Goal: Check status: Check status

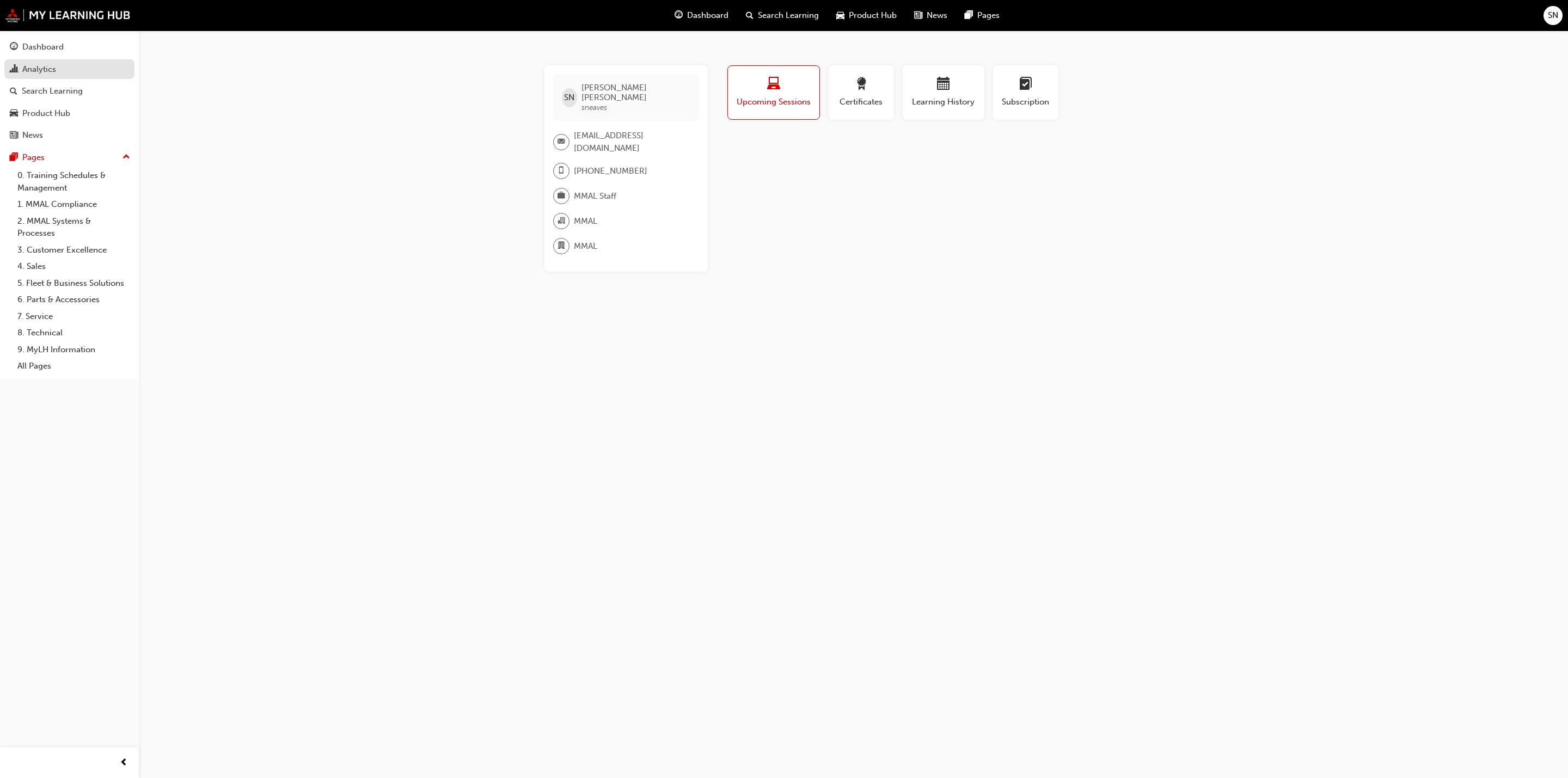
click at [24, 69] on div "Analytics" at bounding box center [39, 69] width 34 height 13
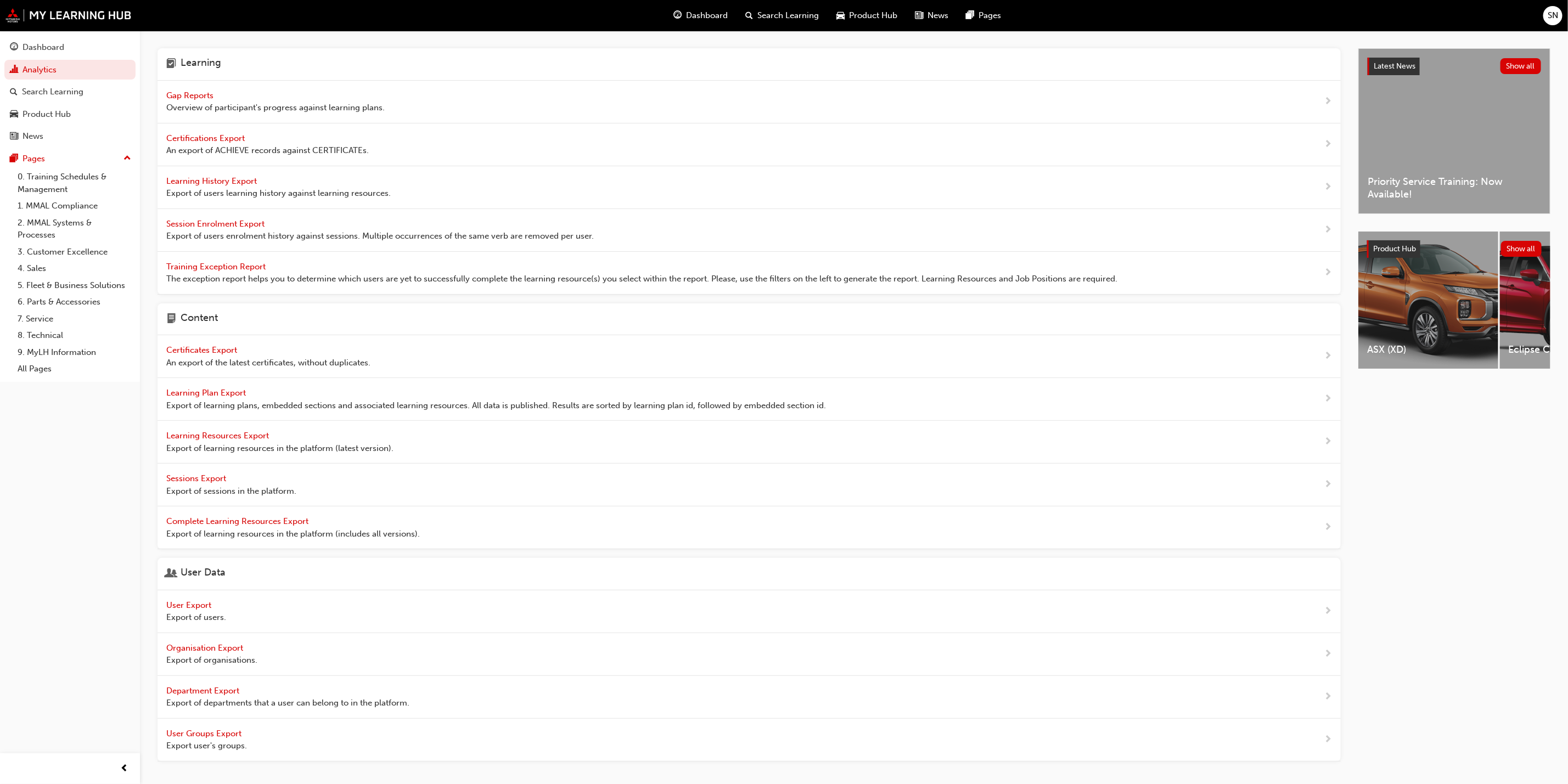
click at [200, 90] on div "Gap Reports Overview of participant's progress against learning plans." at bounding box center [275, 101] width 219 height 25
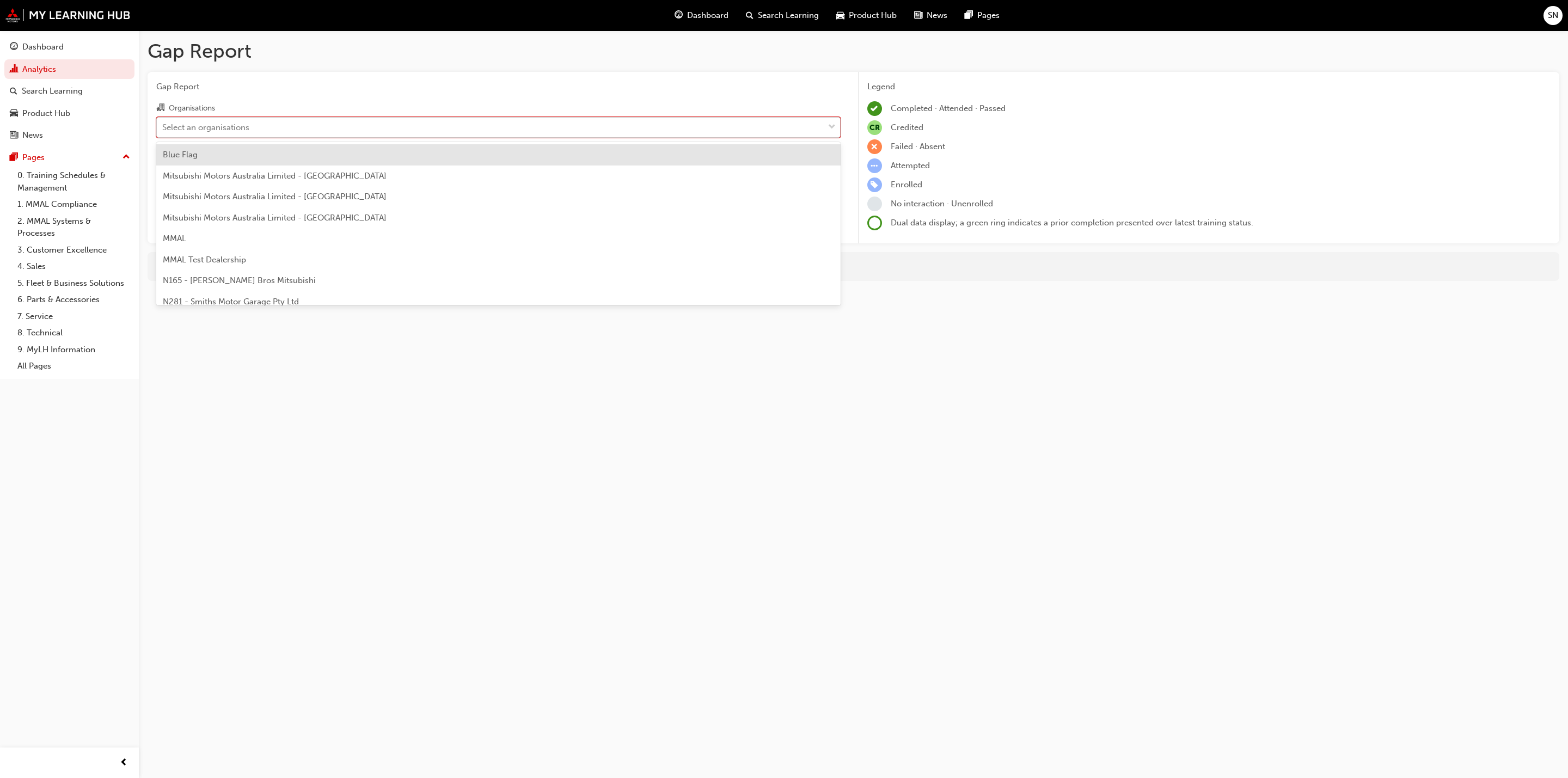
click at [229, 126] on div "Select an organisations" at bounding box center [206, 127] width 87 height 13
click at [164, 126] on input "Organisations option Blue Flag focused, 1 of 202. 202 results available. Use Up…" at bounding box center [162, 127] width 1 height 10
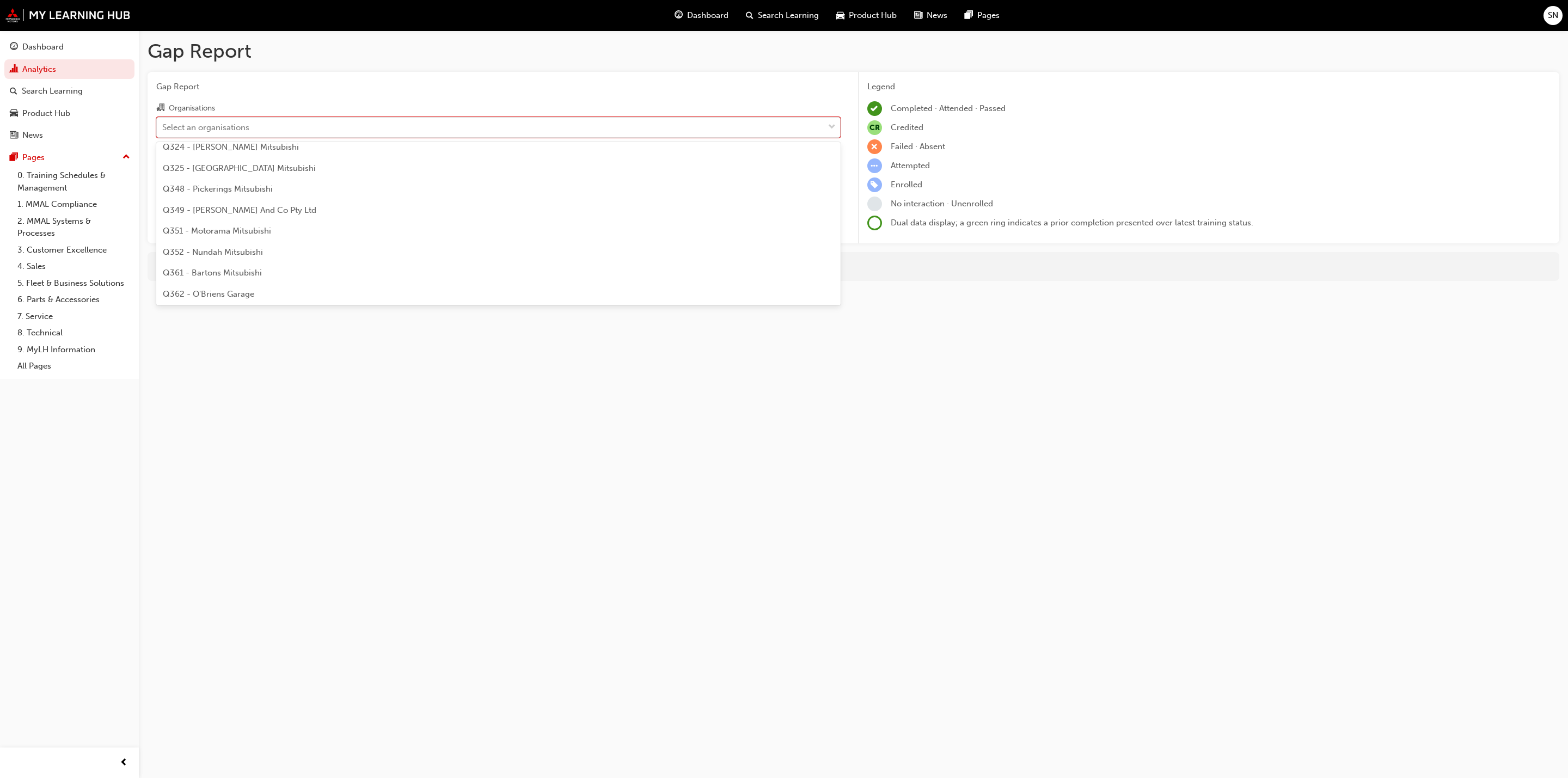
scroll to position [1307, 0]
click at [191, 151] on span "Q324 - [PERSON_NAME] Mitsubishi" at bounding box center [231, 147] width 136 height 10
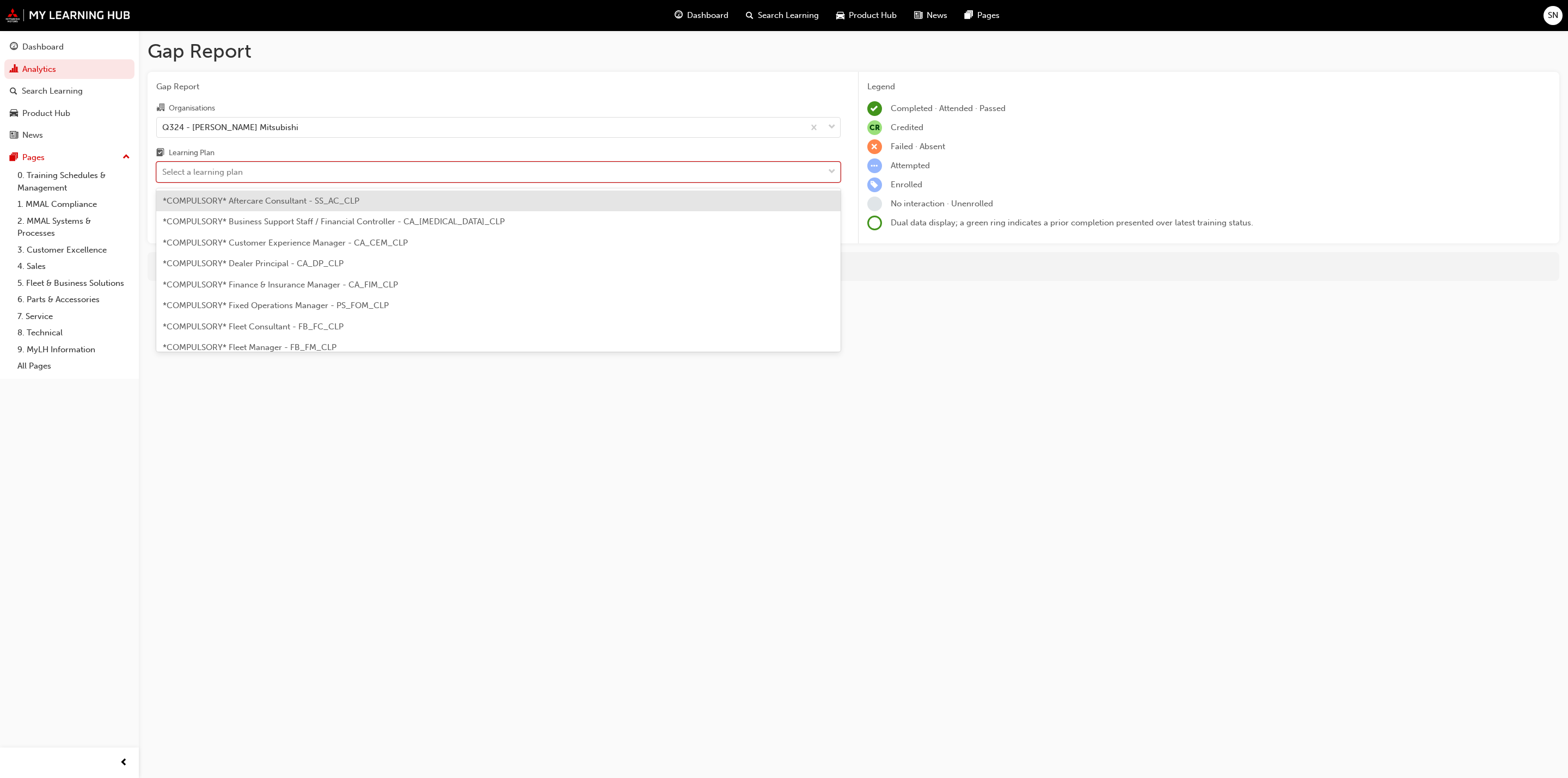
click at [217, 177] on div "Select a learning plan" at bounding box center [202, 172] width 81 height 13
click at [164, 176] on input "Learning Plan option *COMPULSORY* Aftercare Consultant - SS_AC_CLP focused, 1 o…" at bounding box center [162, 172] width 1 height 10
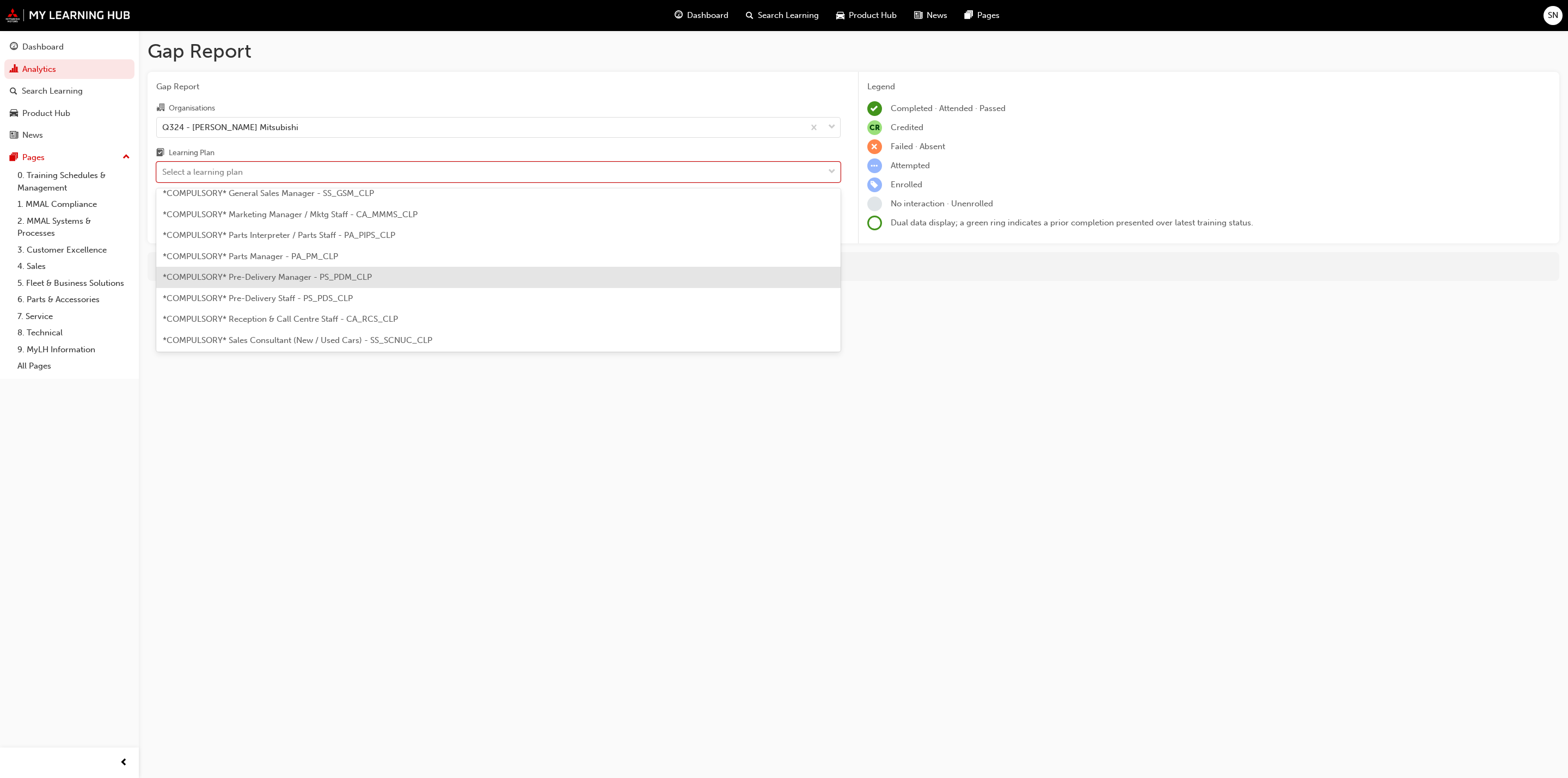
scroll to position [245, 0]
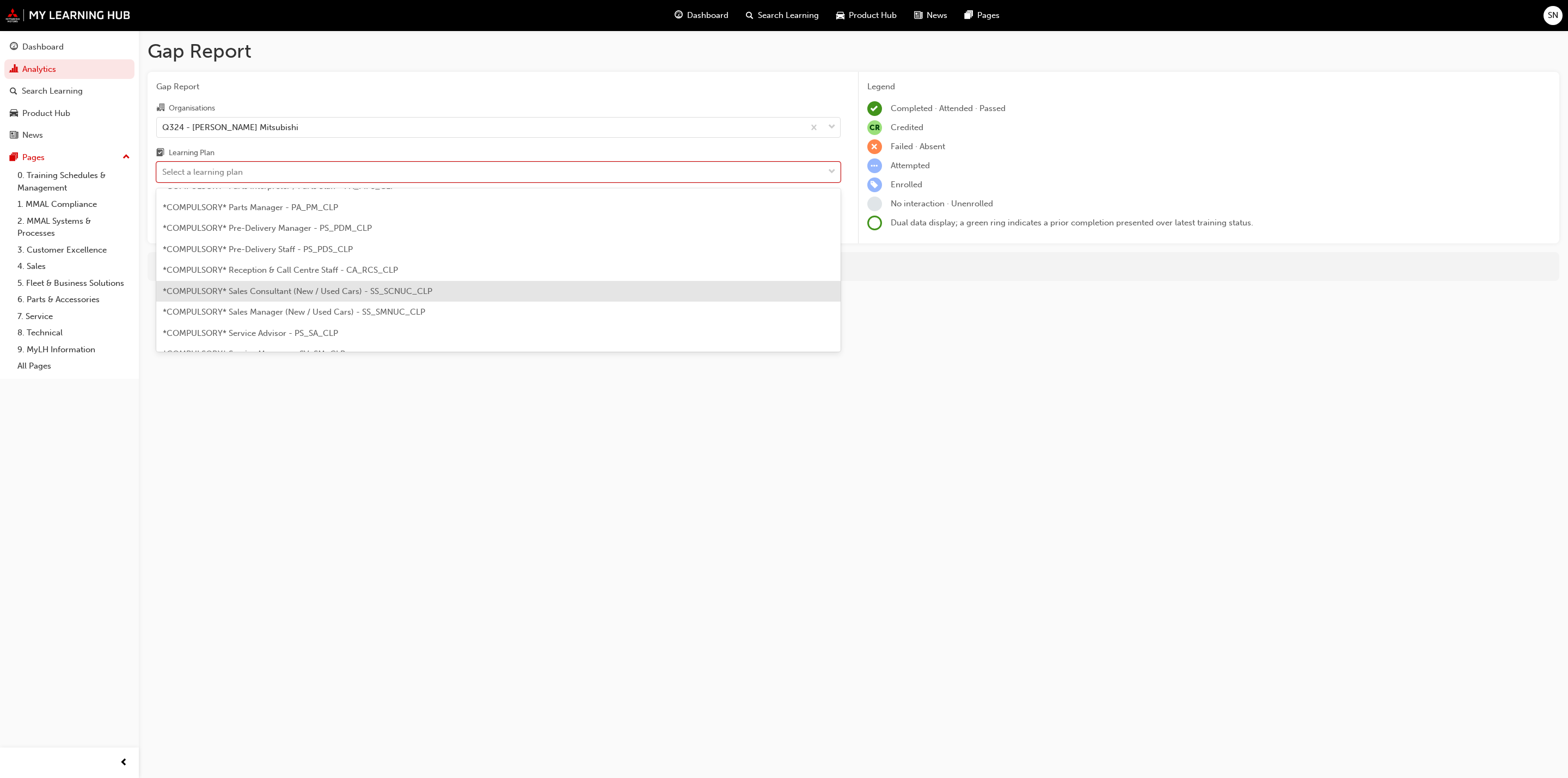
click at [246, 289] on span "*COMPULSORY* Sales Consultant (New / Used Cars) - SS_SCNUC_CLP" at bounding box center [298, 291] width 269 height 10
